Goal: Information Seeking & Learning: Understand process/instructions

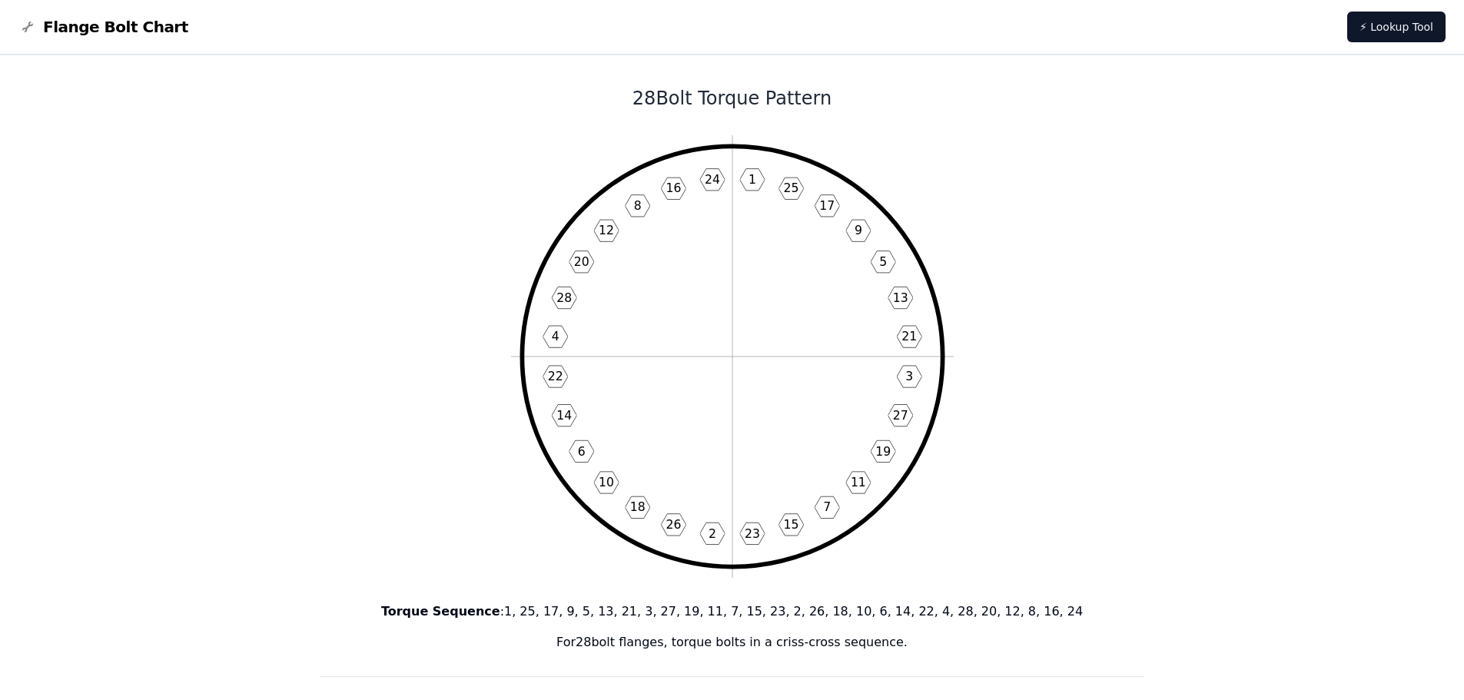
drag, startPoint x: 0, startPoint y: 0, endPoint x: 741, endPoint y: 266, distance: 787.3
click at [741, 263] on icon "1 25 17 9 5 13 21 3 27 19 11 7 15 23 2 26 18 10 6 14 22 4 28 20 12 8 16 24" at bounding box center [732, 356] width 443 height 443
drag, startPoint x: 571, startPoint y: 477, endPoint x: 592, endPoint y: 477, distance: 20.8
click at [585, 477] on icon "1 25 17 9 5 13 21 3 27 19 11 7 15 23 2 26 18 10 6 14 22 4 28 20 12 8 16 24" at bounding box center [732, 356] width 443 height 443
click at [604, 478] on text "10" at bounding box center [606, 482] width 15 height 15
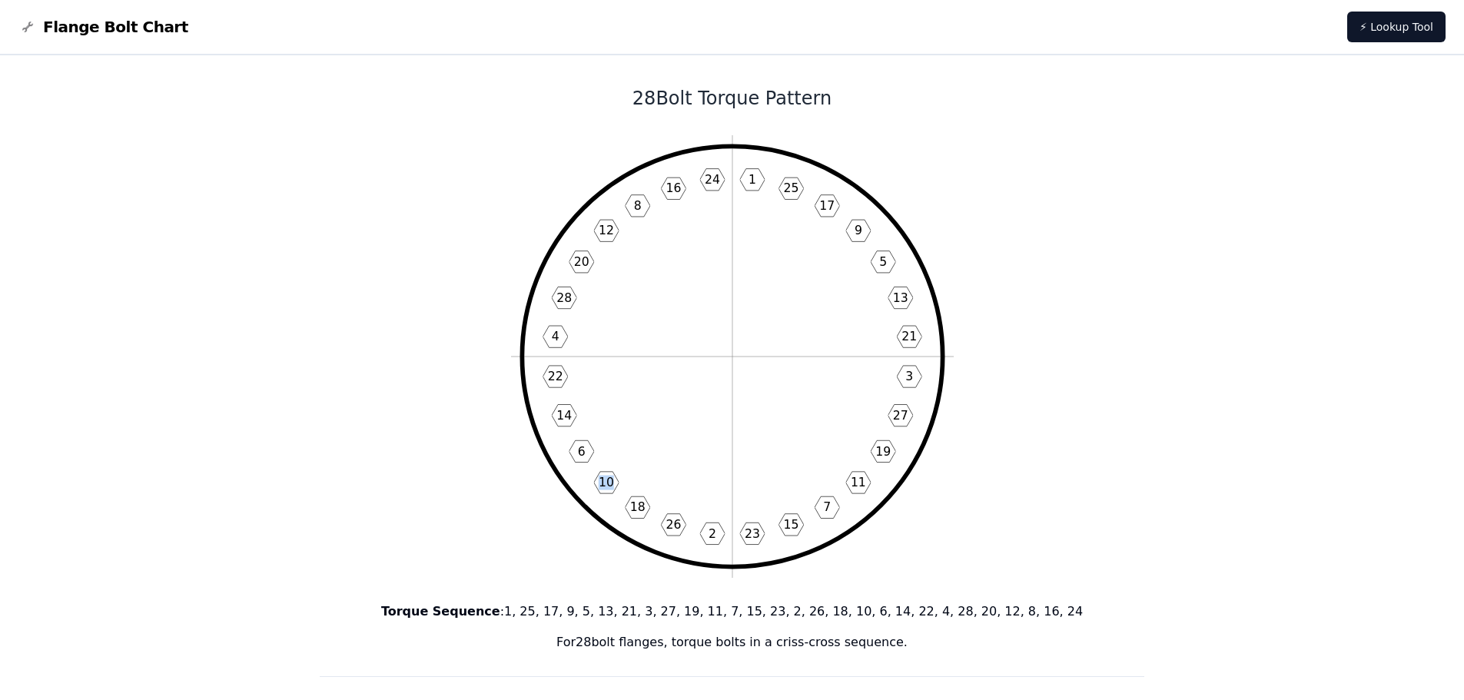
click at [605, 495] on icon "1 25 17 9 5 13 21 3 27 19 11 7 15 23 2 26 18 10 6 14 22 4 28 20 12 8 16 24" at bounding box center [732, 356] width 443 height 443
drag, startPoint x: 646, startPoint y: 532, endPoint x: 660, endPoint y: 540, distance: 16.2
click at [649, 533] on icon "1 25 17 9 5 13 21 3 27 19 11 7 15 23 2 26 18 10 6 14 22 4 28 20 12 8 16 24" at bounding box center [732, 356] width 443 height 443
click at [550, 614] on p "Torque Sequence : 1, 25, 17, 9, 5, 13, 21, 3, 27, 19, 11, 7, 15, 23, 2, 26, 18,…" at bounding box center [733, 612] width 826 height 18
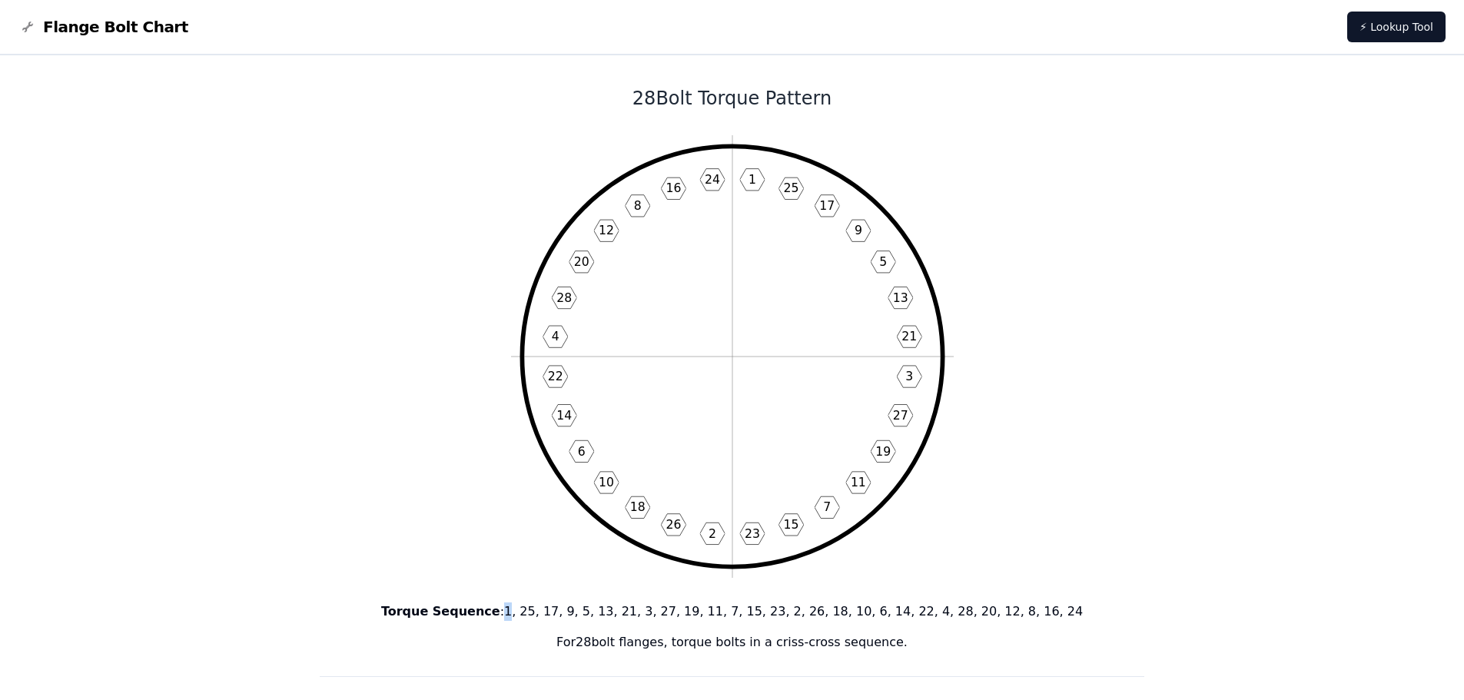
click at [550, 614] on p "Torque Sequence : 1, 25, 17, 9, 5, 13, 21, 3, 27, 19, 11, 7, 15, 23, 2, 26, 18,…" at bounding box center [733, 612] width 826 height 18
click at [563, 617] on p "Torque Sequence : 1, 25, 17, 9, 5, 13, 21, 3, 27, 19, 11, 7, 15, 23, 2, 26, 18,…" at bounding box center [733, 612] width 826 height 18
click at [655, 620] on p "Torque Sequence : 1, 25, 17, 9, 5, 13, 21, 3, 27, 19, 11, 7, 15, 23, 2, 26, 18,…" at bounding box center [733, 612] width 826 height 18
click at [743, 176] on icon "1 25 17 9 5 13 21 3 27 19 11 7 15 23 2 26 18 10 6 14 22 4 28 20 12 8 16 24" at bounding box center [732, 356] width 443 height 443
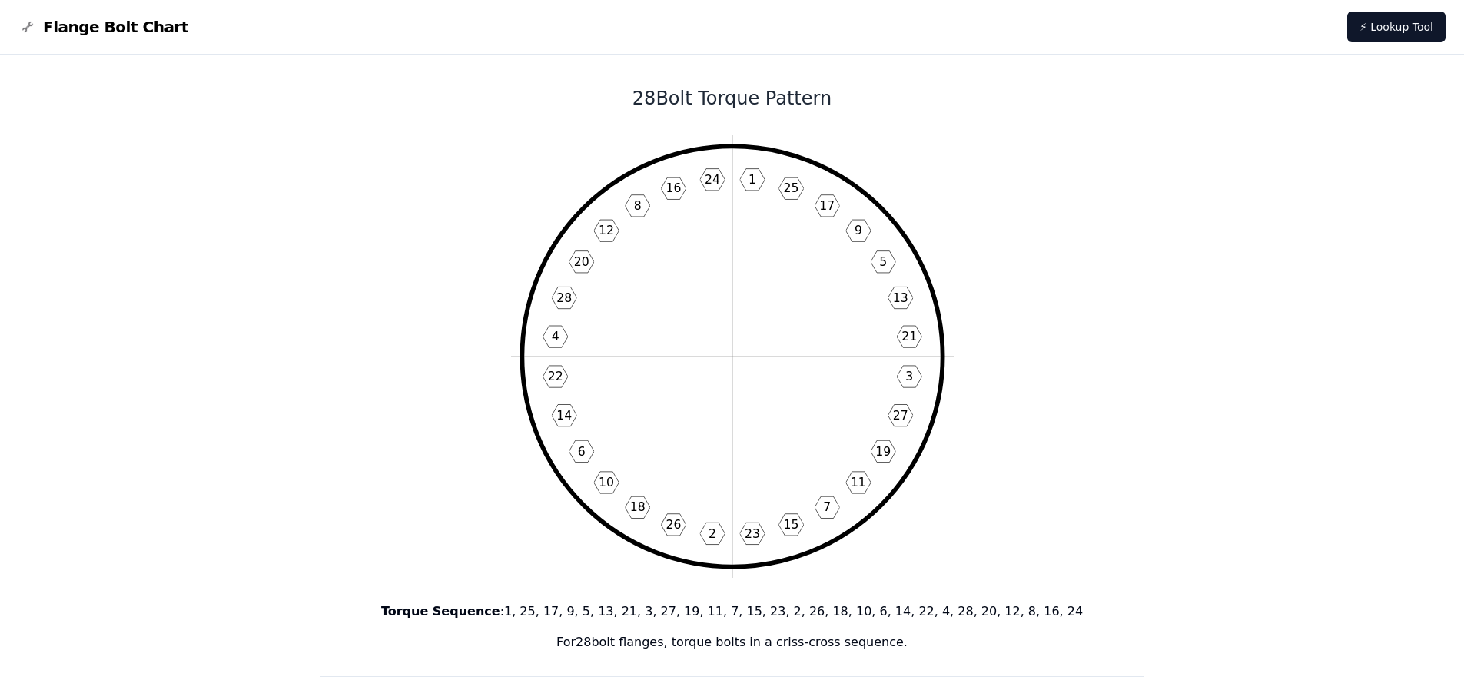
click at [749, 177] on text "1" at bounding box center [752, 179] width 8 height 15
click at [556, 614] on p "Torque Sequence : 1, 25, 17, 9, 5, 13, 21, 3, 27, 19, 11, 7, 15, 23, 2, 26, 18,…" at bounding box center [733, 612] width 826 height 18
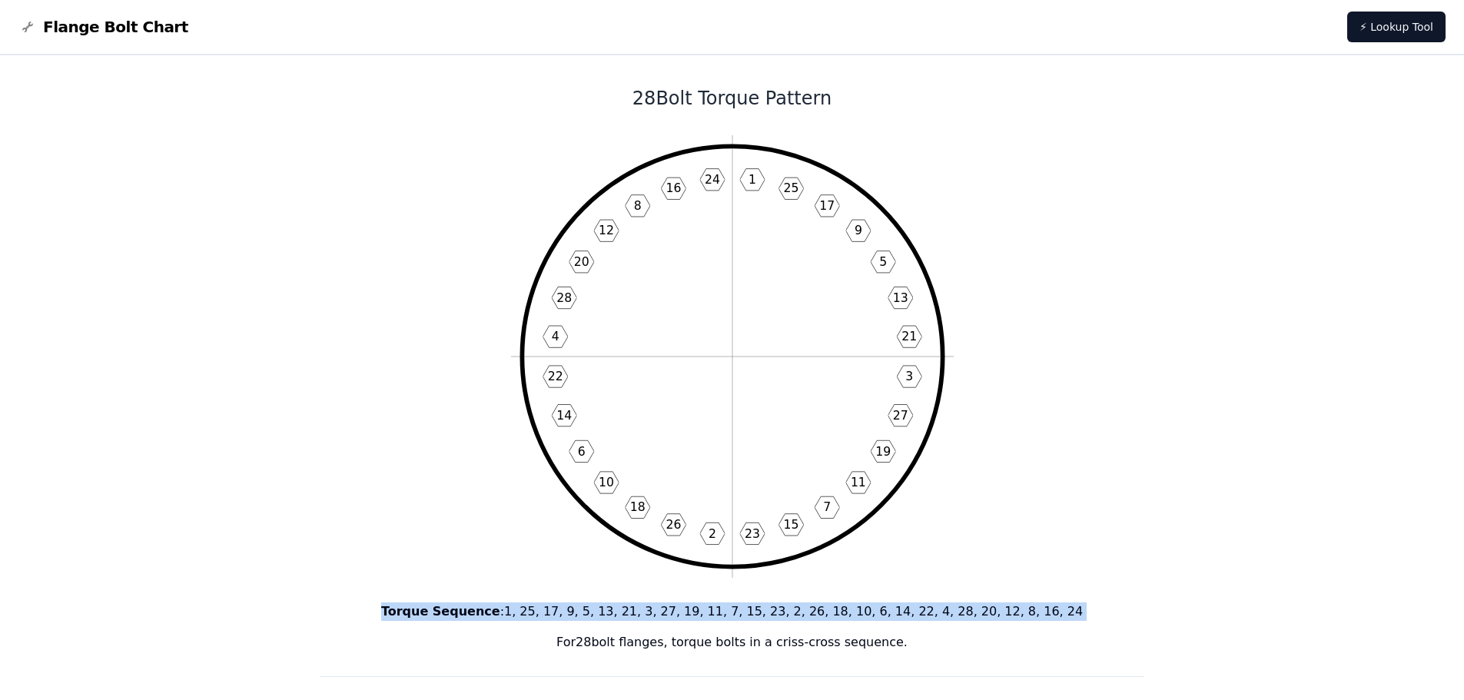
click at [556, 614] on p "Torque Sequence : 1, 25, 17, 9, 5, 13, 21, 3, 27, 19, 11, 7, 15, 23, 2, 26, 18,…" at bounding box center [733, 612] width 826 height 18
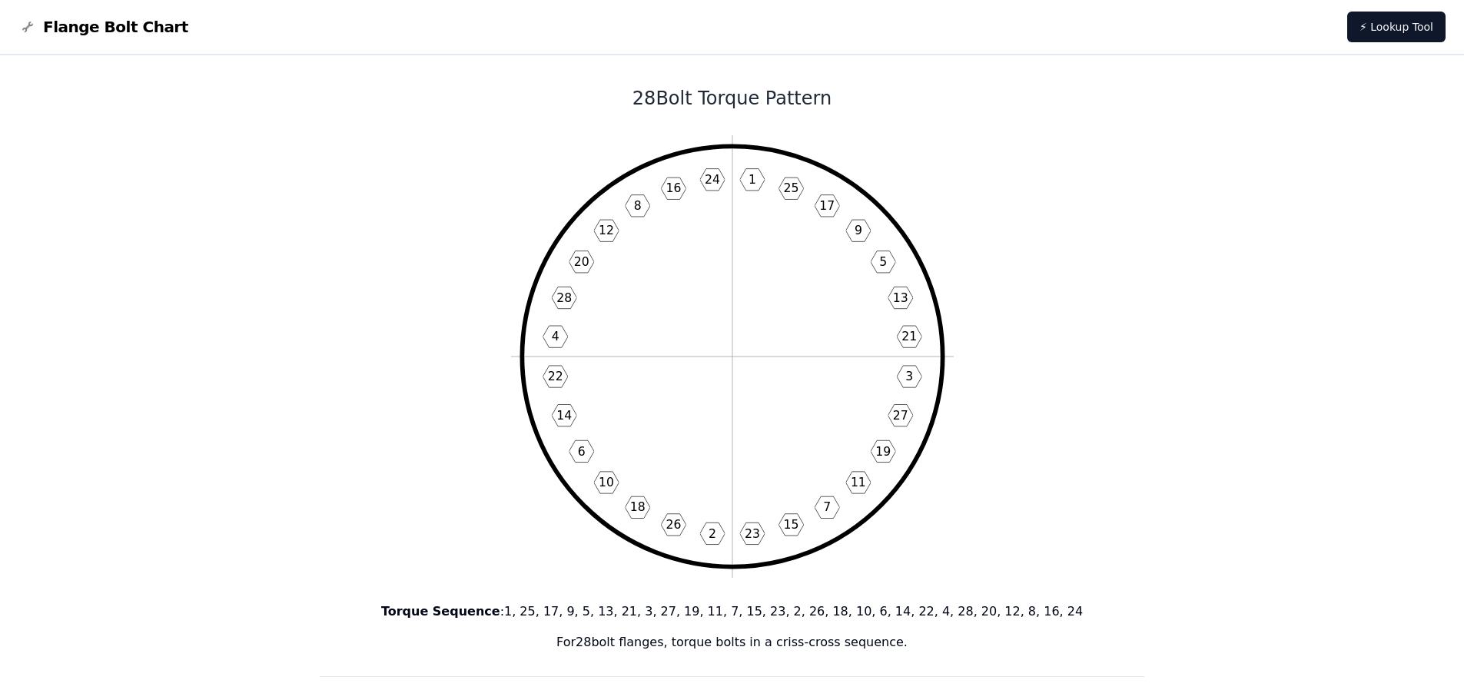
click at [615, 230] on icon "1 25 17 9 5 13 21 3 27 19 11 7 15 23 2 26 18 10 6 14 22 4 28 20 12 8 16 24" at bounding box center [732, 356] width 443 height 443
click at [568, 304] on text "28" at bounding box center [564, 298] width 15 height 15
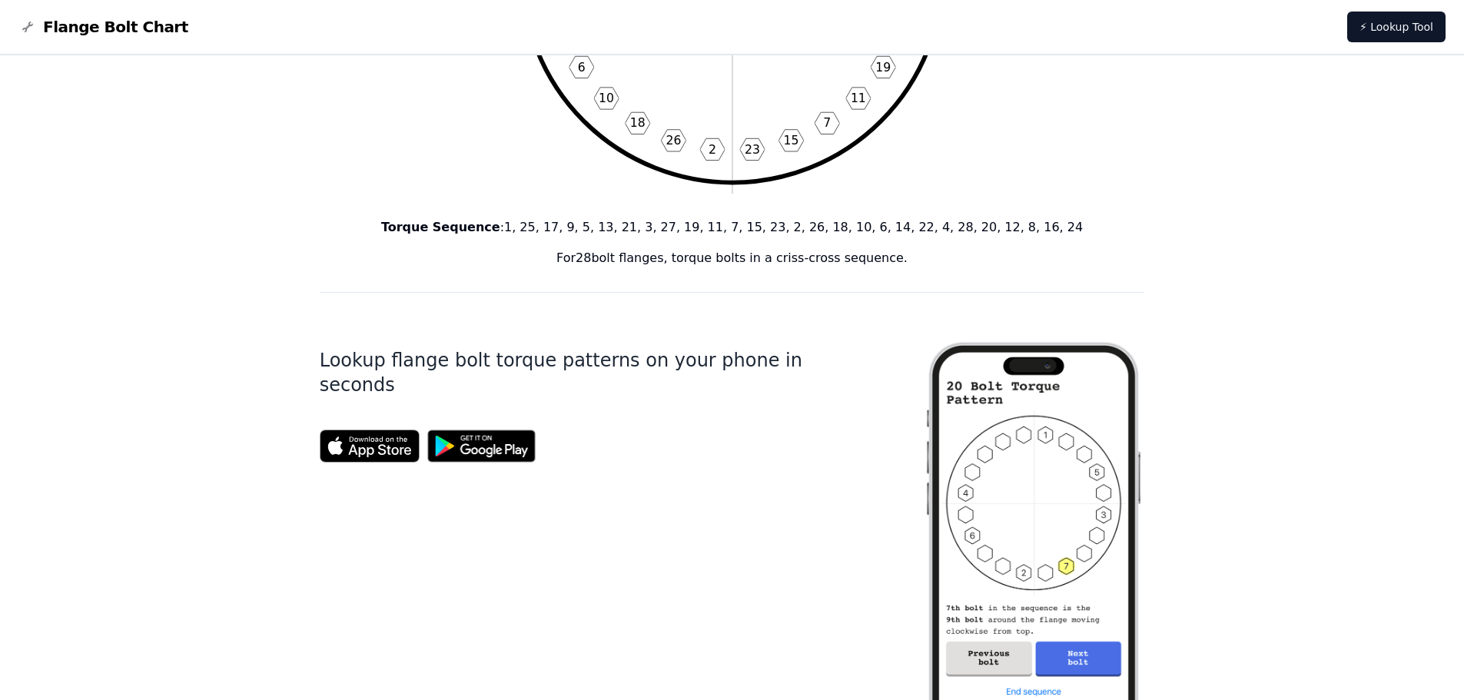
scroll to position [640, 0]
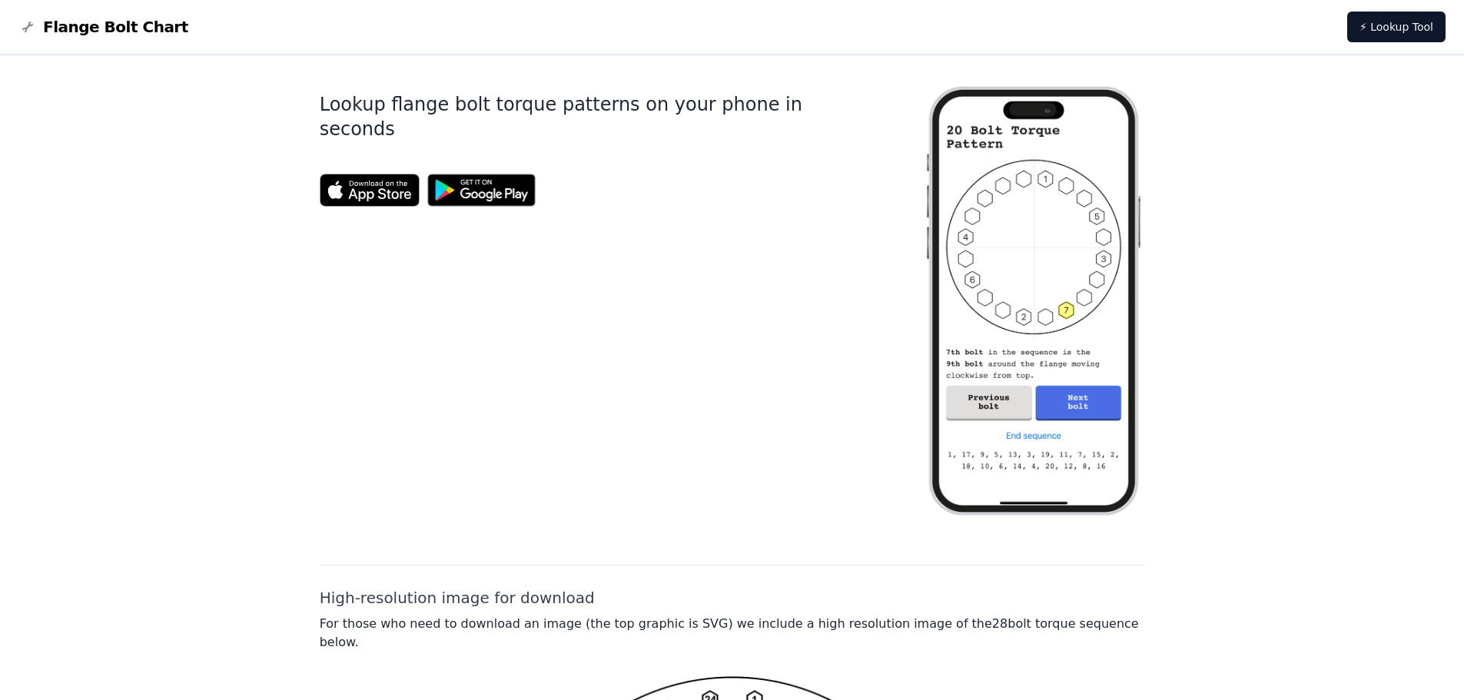
click at [496, 171] on img at bounding box center [482, 190] width 125 height 48
